Goal: Use online tool/utility: Utilize a website feature to perform a specific function

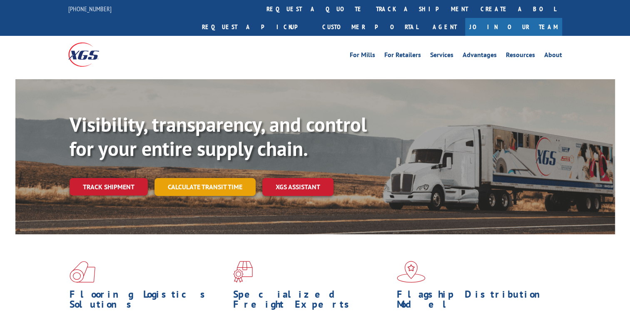
click at [225, 178] on link "Calculate transit time" at bounding box center [205, 187] width 101 height 18
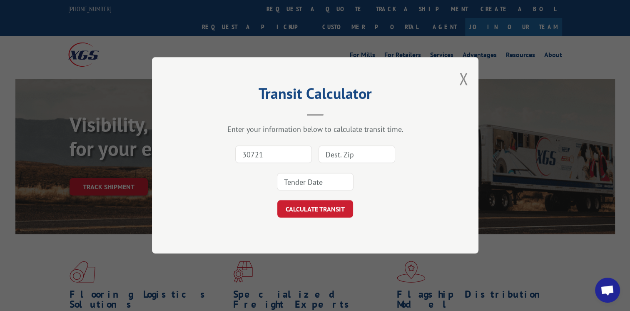
type input "30721"
type input "01581"
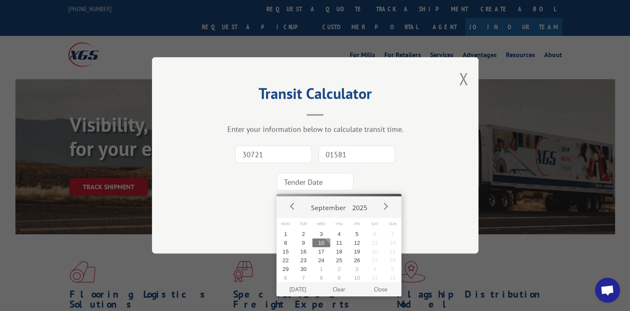
click at [331, 178] on input at bounding box center [315, 181] width 77 height 17
click at [343, 242] on button "11" at bounding box center [339, 242] width 18 height 9
type input "[DATE]"
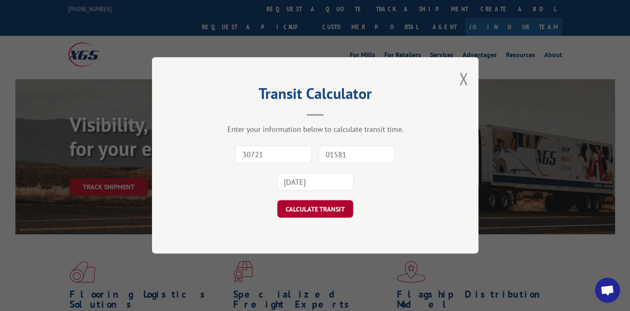
click at [297, 202] on button "CALCULATE TRANSIT" at bounding box center [315, 208] width 76 height 17
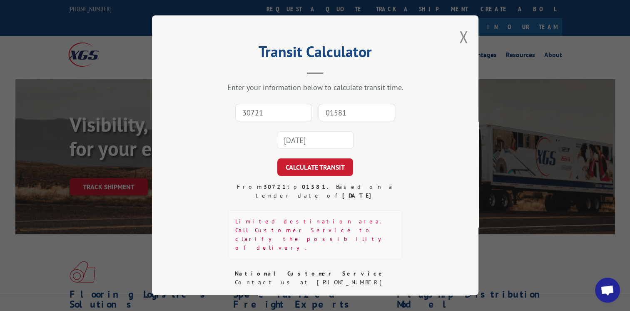
click at [464, 45] on button "Close modal" at bounding box center [463, 37] width 9 height 22
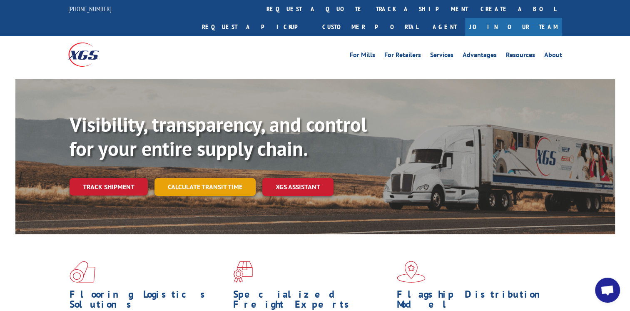
click at [233, 178] on link "Calculate transit time" at bounding box center [205, 187] width 101 height 18
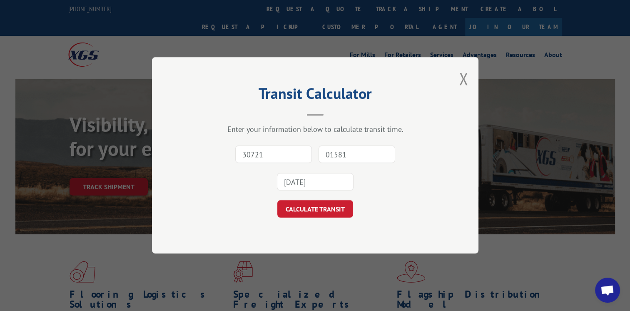
click at [283, 154] on input "30721" at bounding box center [273, 154] width 77 height 17
type input "30721"
type input "75006"
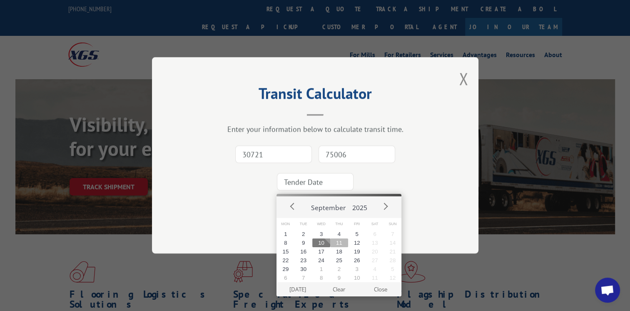
click at [337, 246] on button "11" at bounding box center [339, 242] width 18 height 9
type input "[DATE]"
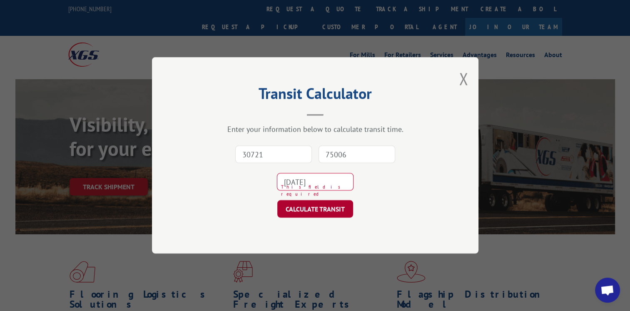
click at [331, 216] on button "CALCULATE TRANSIT" at bounding box center [315, 208] width 76 height 17
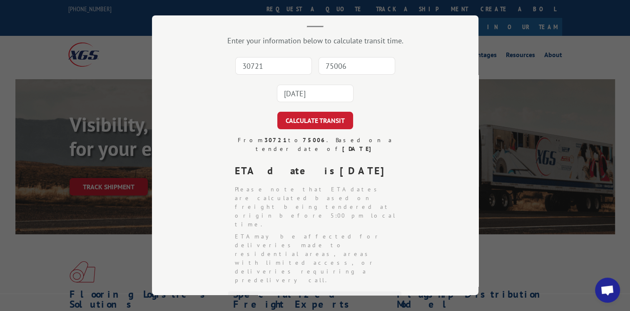
scroll to position [42, 0]
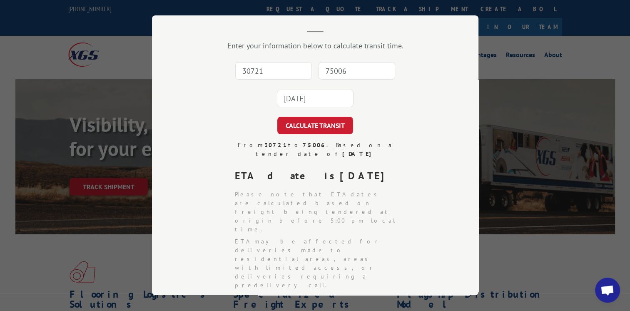
click at [249, 66] on input "30721" at bounding box center [273, 70] width 77 height 17
type input "30721"
type input "75006"
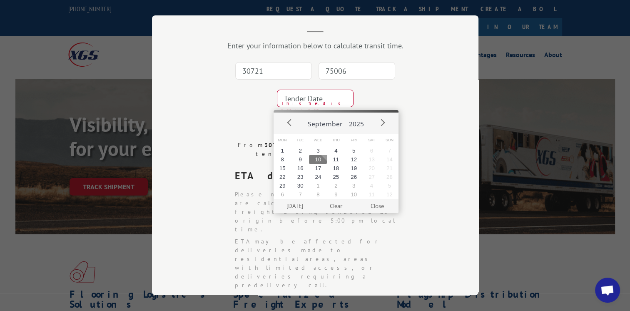
click at [296, 99] on input at bounding box center [315, 98] width 77 height 17
click at [320, 157] on button "10" at bounding box center [318, 159] width 18 height 9
type input "[DATE]"
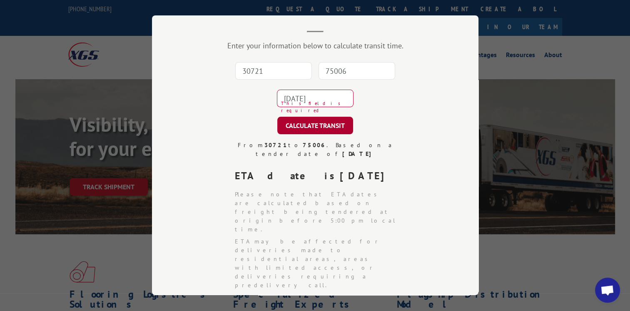
click at [318, 131] on button "CALCULATE TRANSIT" at bounding box center [315, 125] width 76 height 17
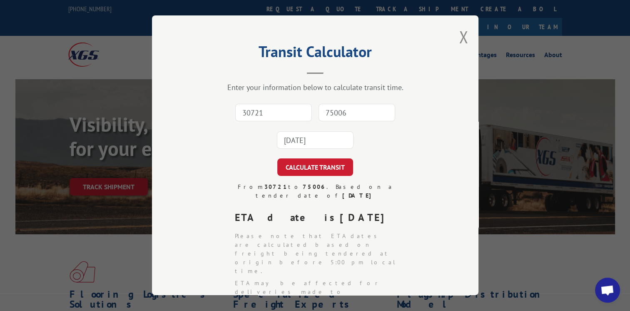
click at [461, 42] on button "Close modal" at bounding box center [463, 37] width 9 height 22
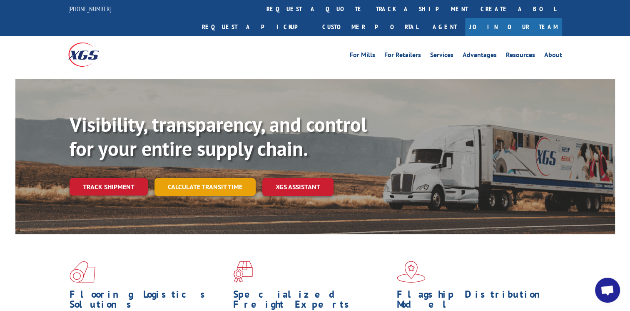
click at [219, 178] on link "Calculate transit time" at bounding box center [205, 187] width 101 height 18
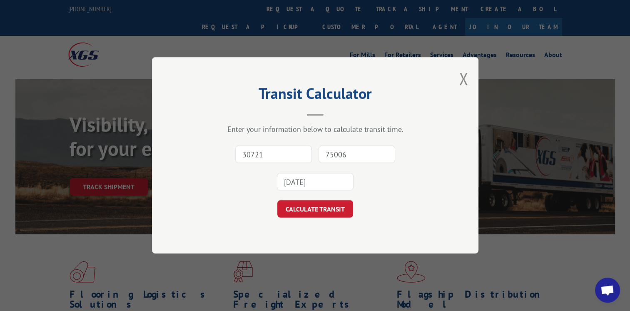
drag, startPoint x: 262, startPoint y: 158, endPoint x: 265, endPoint y: 162, distance: 4.4
click at [265, 162] on input "30721" at bounding box center [273, 154] width 77 height 17
click at [224, 165] on div "30721 75006 [DATE]" at bounding box center [315, 168] width 243 height 55
click at [261, 152] on input "30721" at bounding box center [273, 154] width 77 height 17
click at [419, 145] on div "30721 This field is required 75006 [DATE]" at bounding box center [315, 168] width 243 height 55
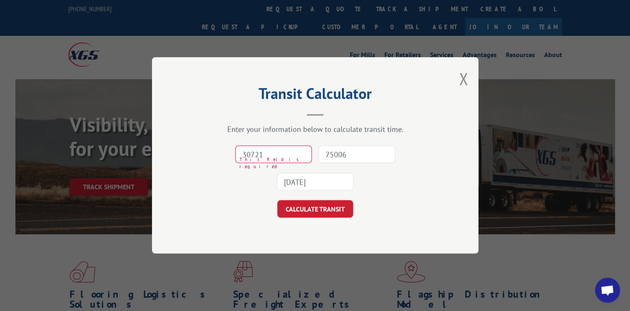
click at [270, 152] on input "30721" at bounding box center [273, 154] width 77 height 17
click at [460, 79] on button "Close modal" at bounding box center [463, 78] width 9 height 22
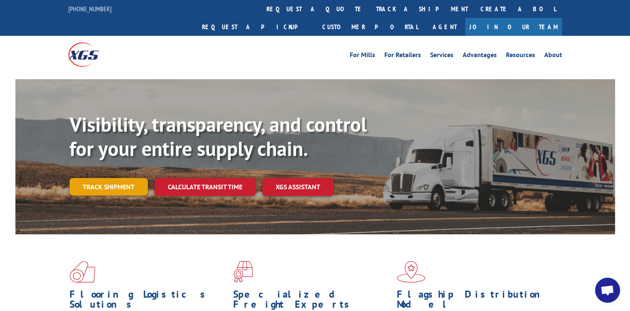
click at [125, 178] on link "Track shipment" at bounding box center [109, 186] width 78 height 17
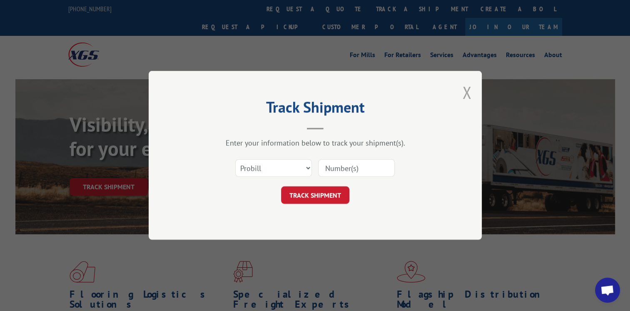
click at [463, 92] on button "Close modal" at bounding box center [466, 92] width 9 height 22
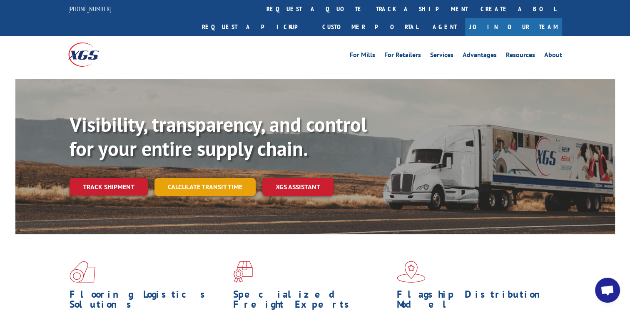
click at [185, 178] on link "Calculate transit time" at bounding box center [205, 187] width 101 height 18
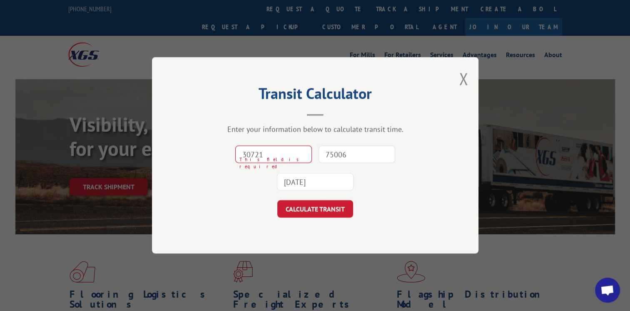
click at [281, 147] on input "30721" at bounding box center [273, 154] width 77 height 17
type input "30721"
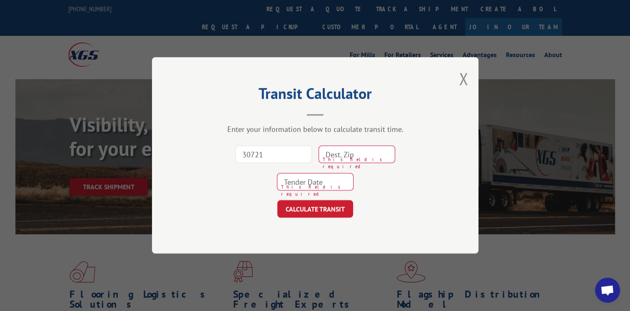
click at [343, 156] on input at bounding box center [357, 154] width 77 height 17
click at [281, 149] on input "30721" at bounding box center [273, 154] width 77 height 17
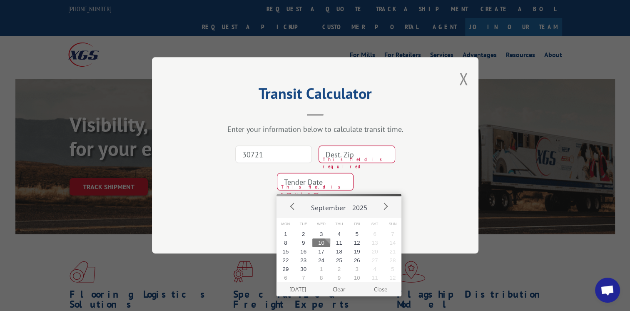
click at [344, 149] on input at bounding box center [357, 154] width 77 height 17
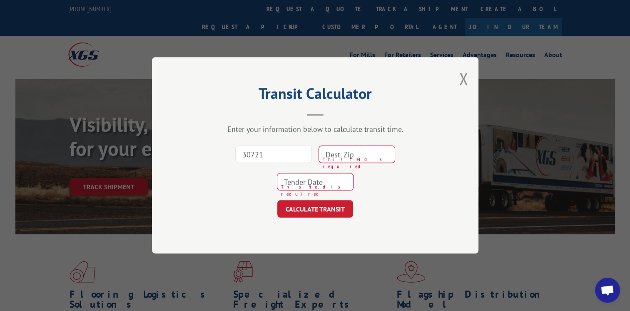
click at [283, 153] on input "30721" at bounding box center [273, 154] width 77 height 17
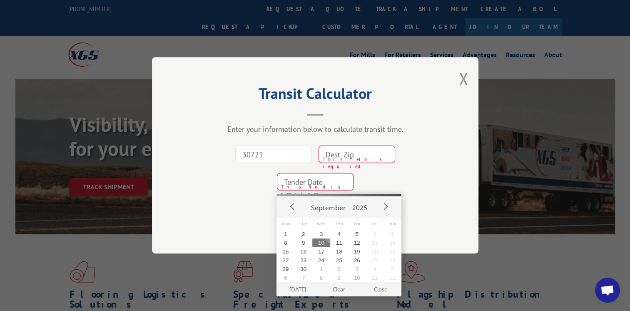
click at [336, 152] on input at bounding box center [357, 154] width 77 height 17
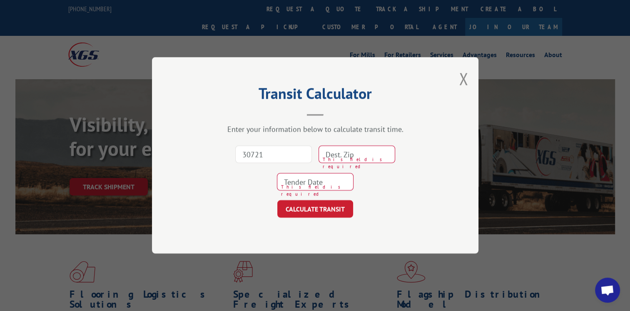
click at [336, 152] on input at bounding box center [357, 154] width 77 height 17
type input "7"
click at [461, 76] on button "Close modal" at bounding box center [463, 78] width 9 height 22
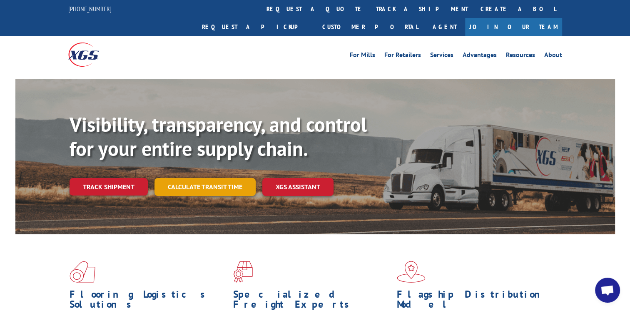
click at [195, 178] on link "Calculate transit time" at bounding box center [205, 187] width 101 height 18
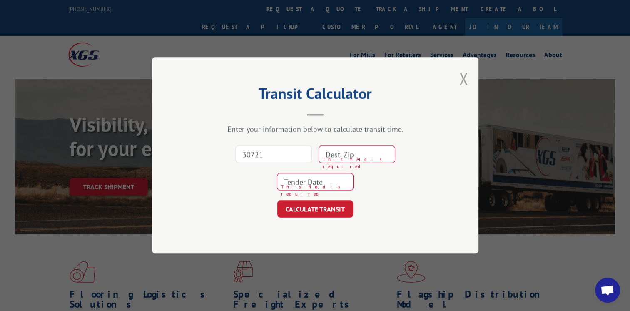
click at [463, 77] on button "Close modal" at bounding box center [463, 78] width 9 height 22
